Goal: Browse casually

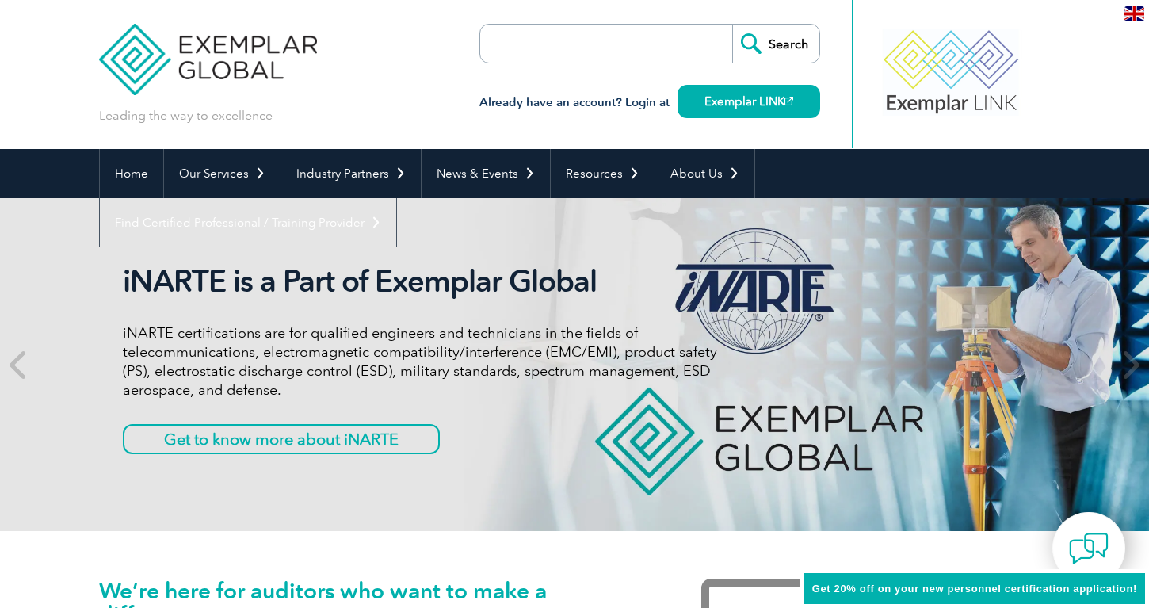
click at [185, 57] on img at bounding box center [208, 47] width 218 height 95
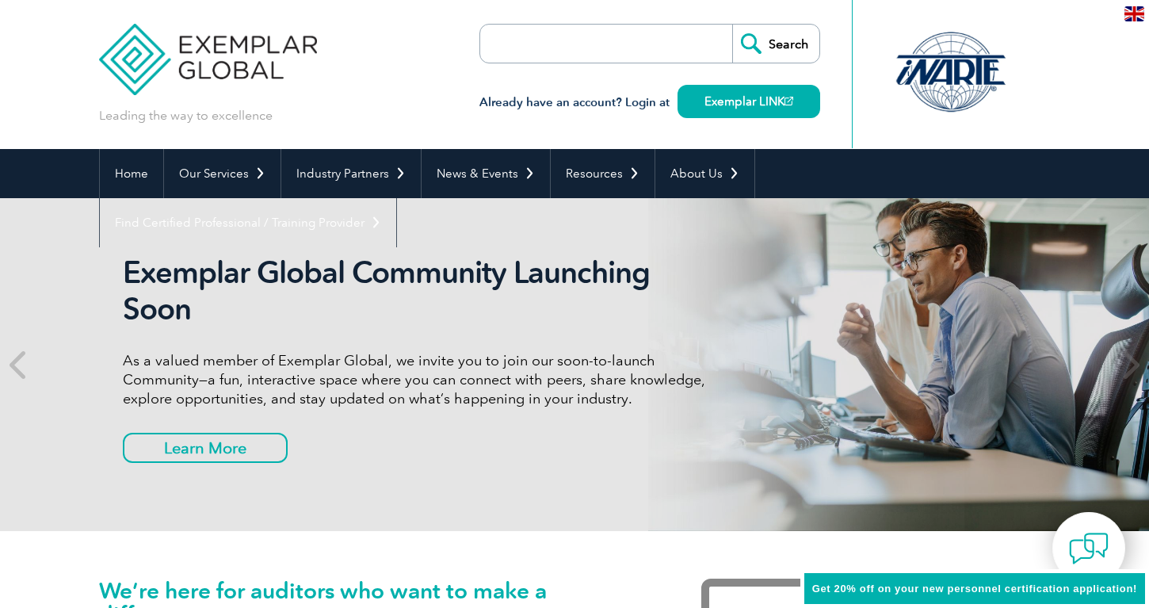
click at [185, 57] on img at bounding box center [208, 47] width 218 height 95
